Goal: Find specific page/section: Find specific page/section

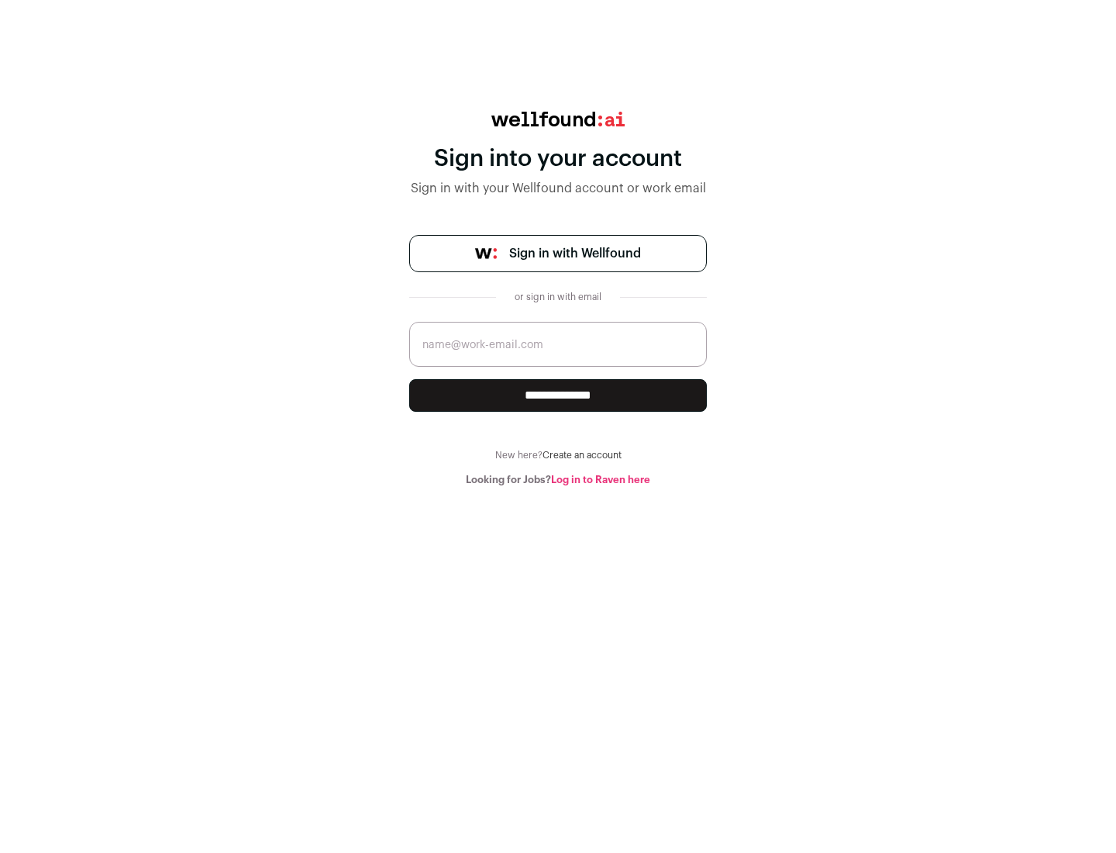
click at [574, 253] on span "Sign in with Wellfound" at bounding box center [575, 253] width 132 height 19
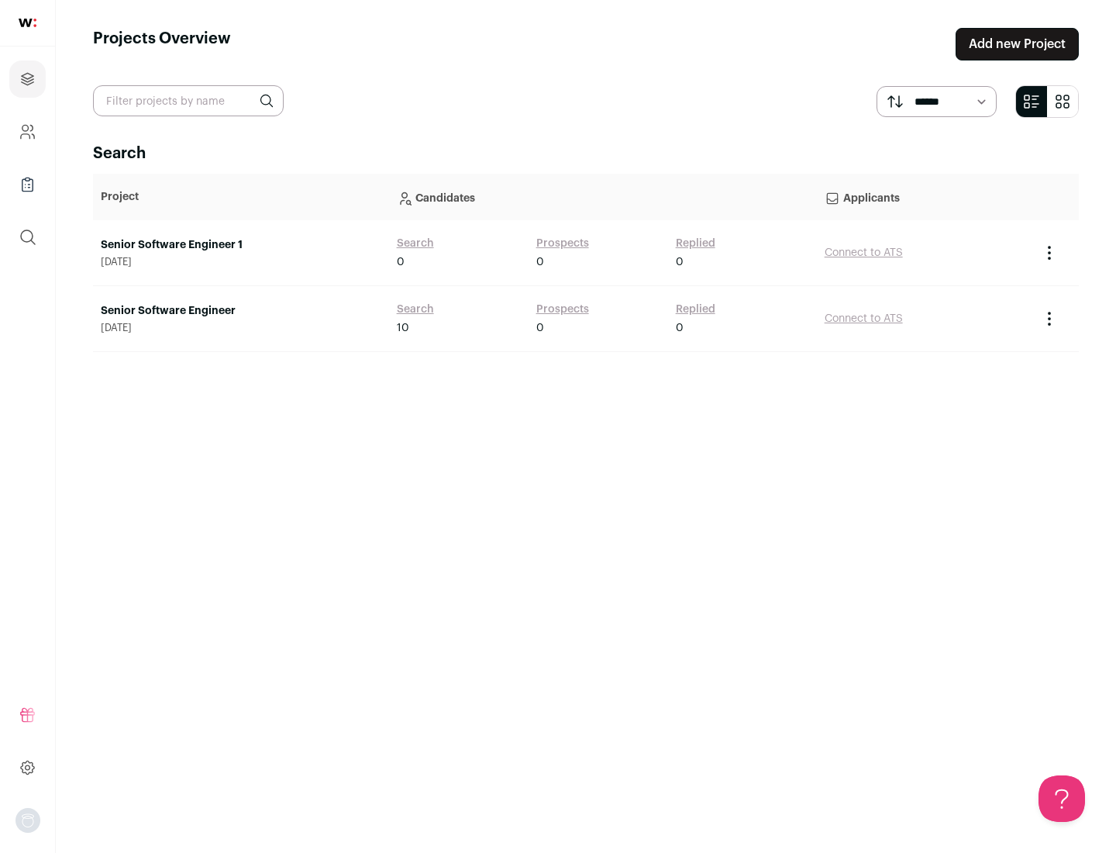
click at [240, 311] on link "Senior Software Engineer" at bounding box center [241, 311] width 281 height 16
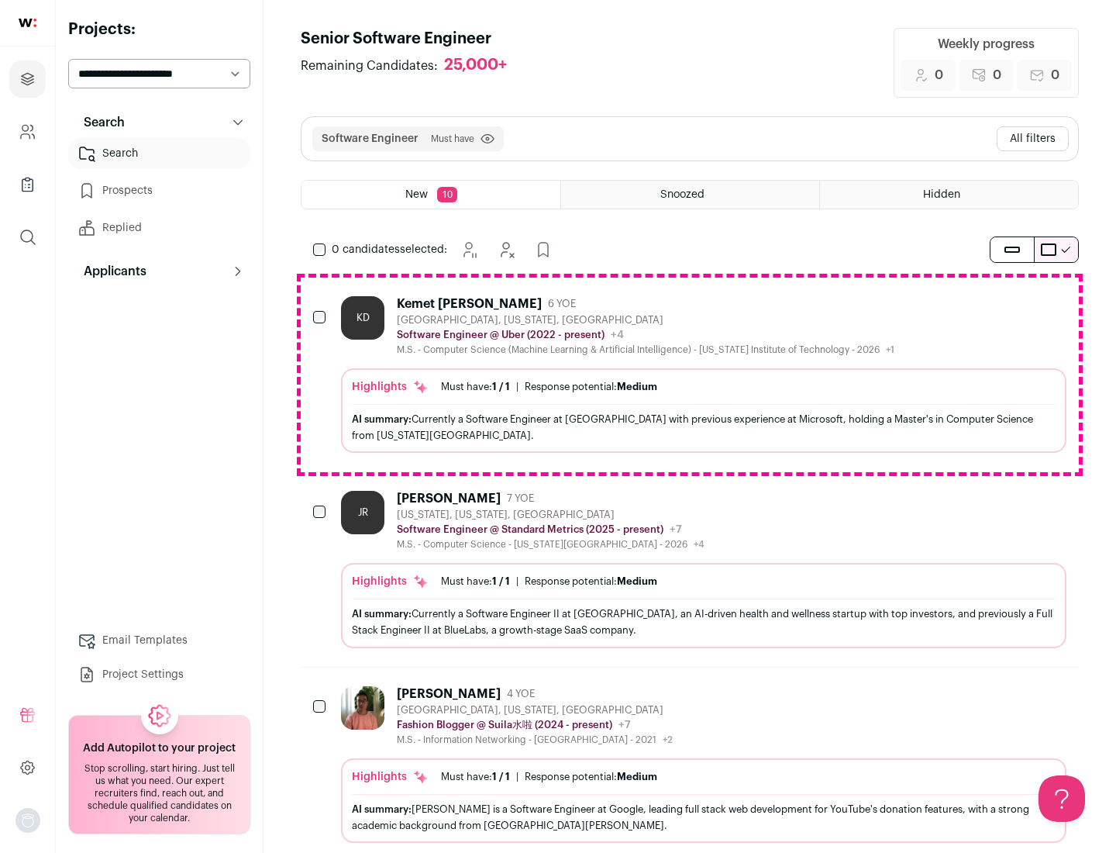
click at [690, 374] on div "Highlights Must have: 1 / 1 How many must haves have been fulfilled? | Response…" at bounding box center [704, 410] width 726 height 84
